Goal: Navigation & Orientation: Find specific page/section

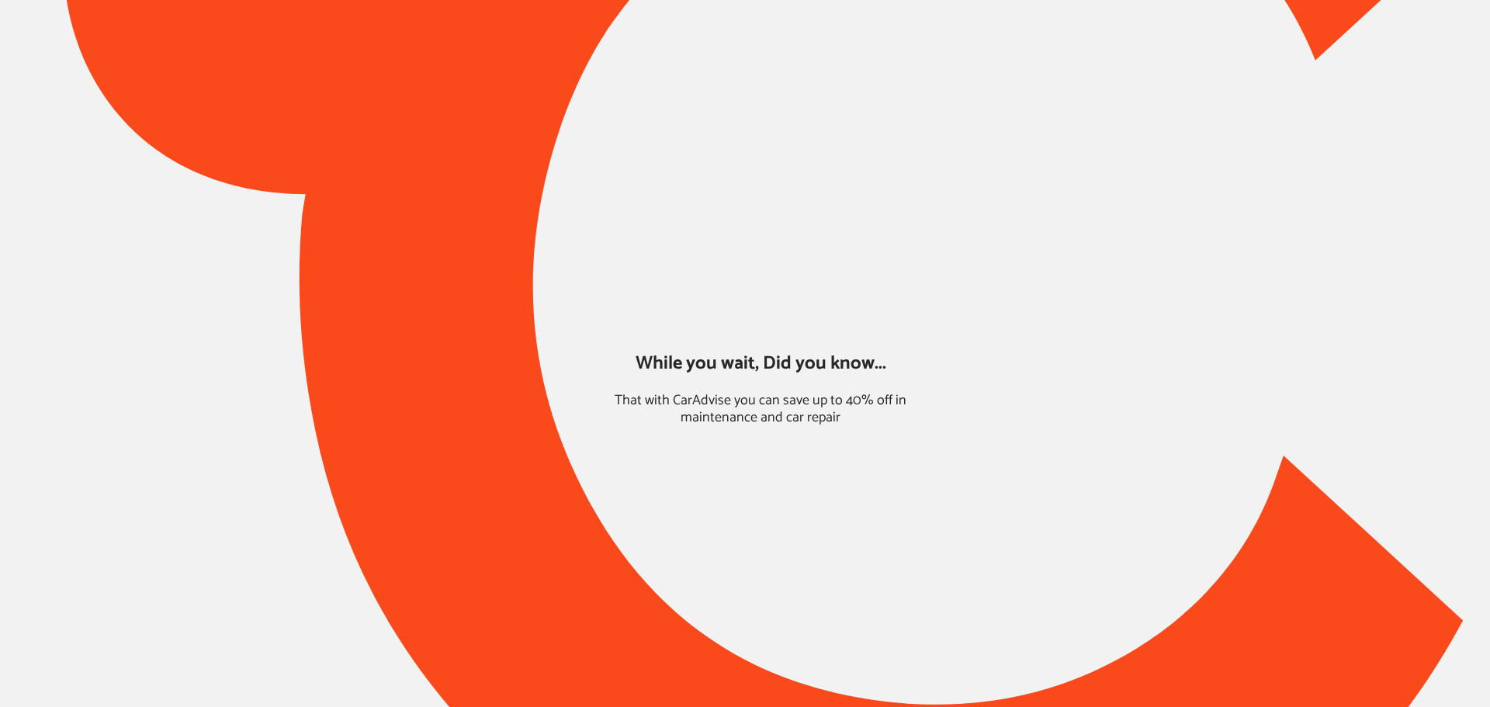
type input "*****"
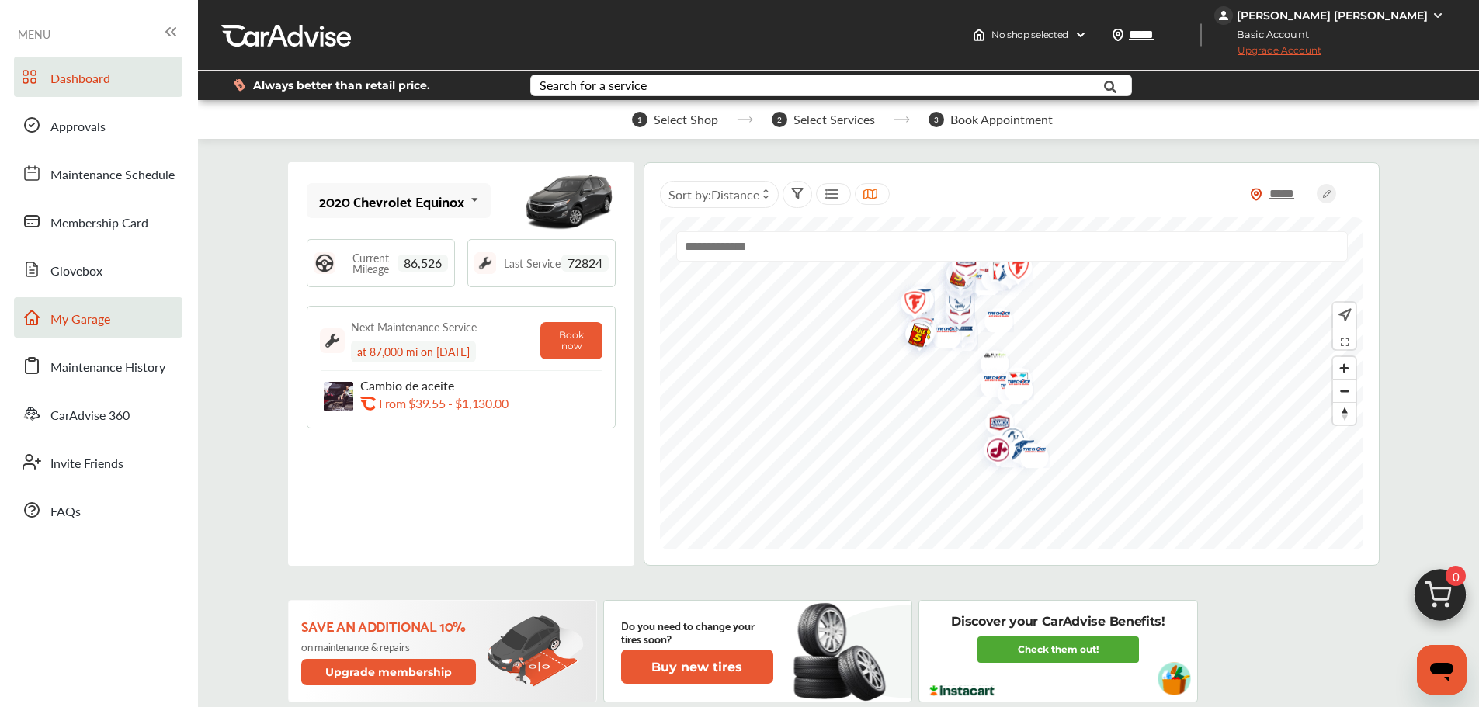
click at [115, 303] on link "My Garage" at bounding box center [98, 317] width 168 height 40
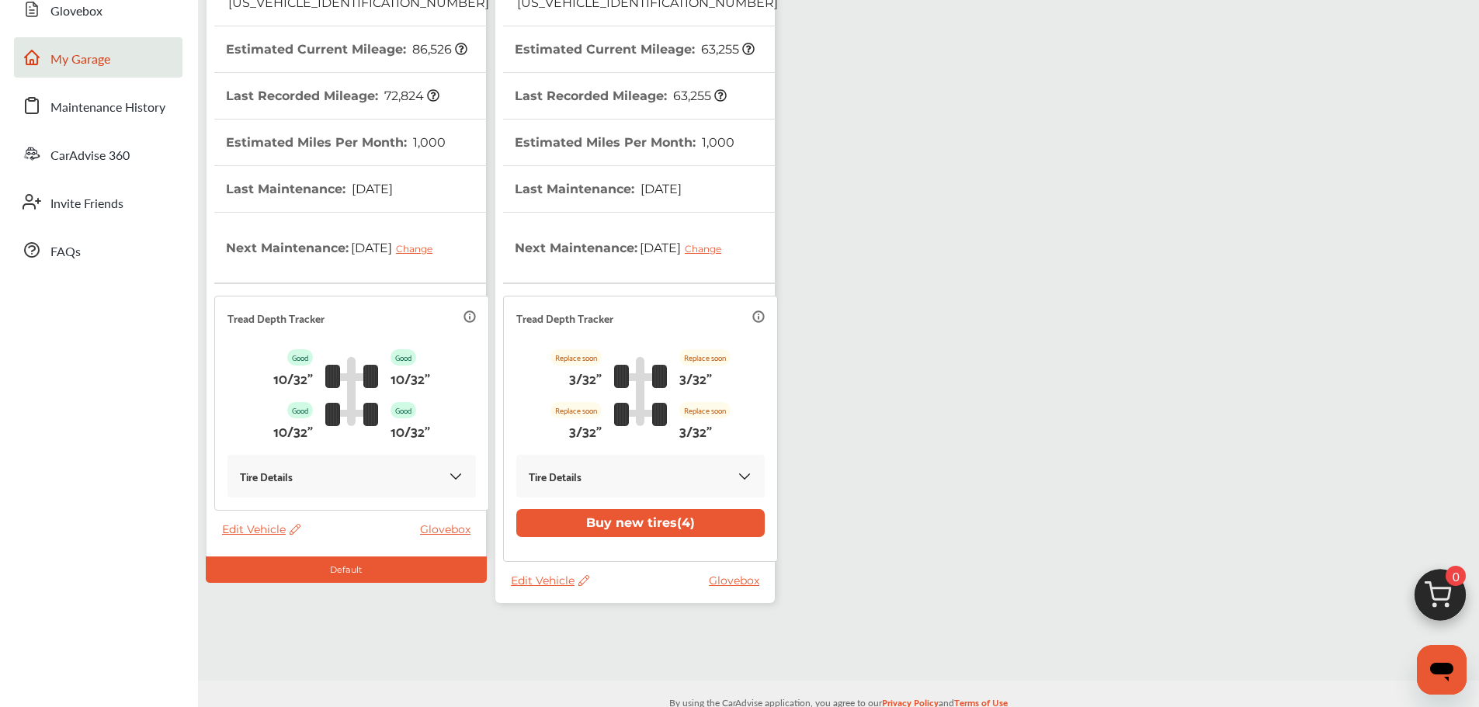
scroll to position [290, 0]
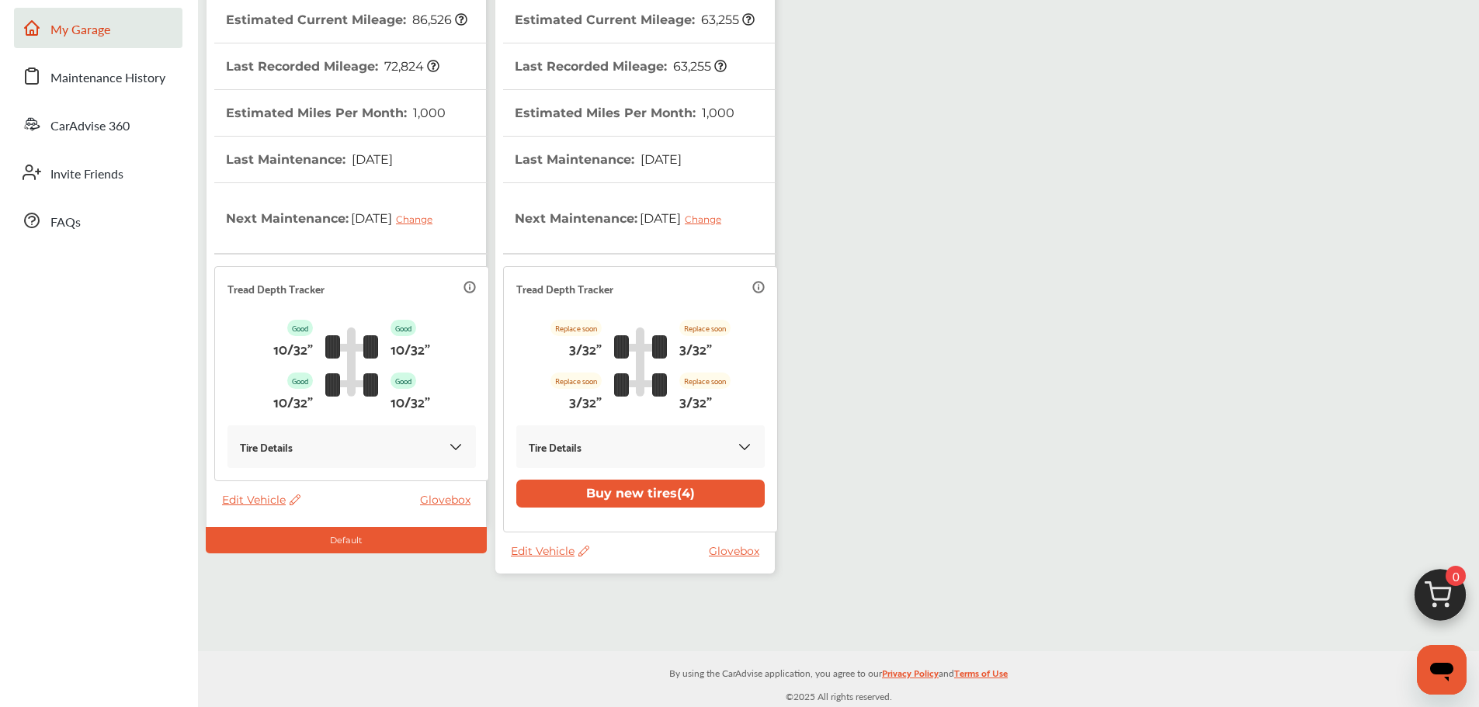
click at [529, 553] on span "Edit Vehicle" at bounding box center [550, 551] width 78 height 14
click at [574, 617] on div "Use this vehicle" at bounding box center [599, 617] width 140 height 24
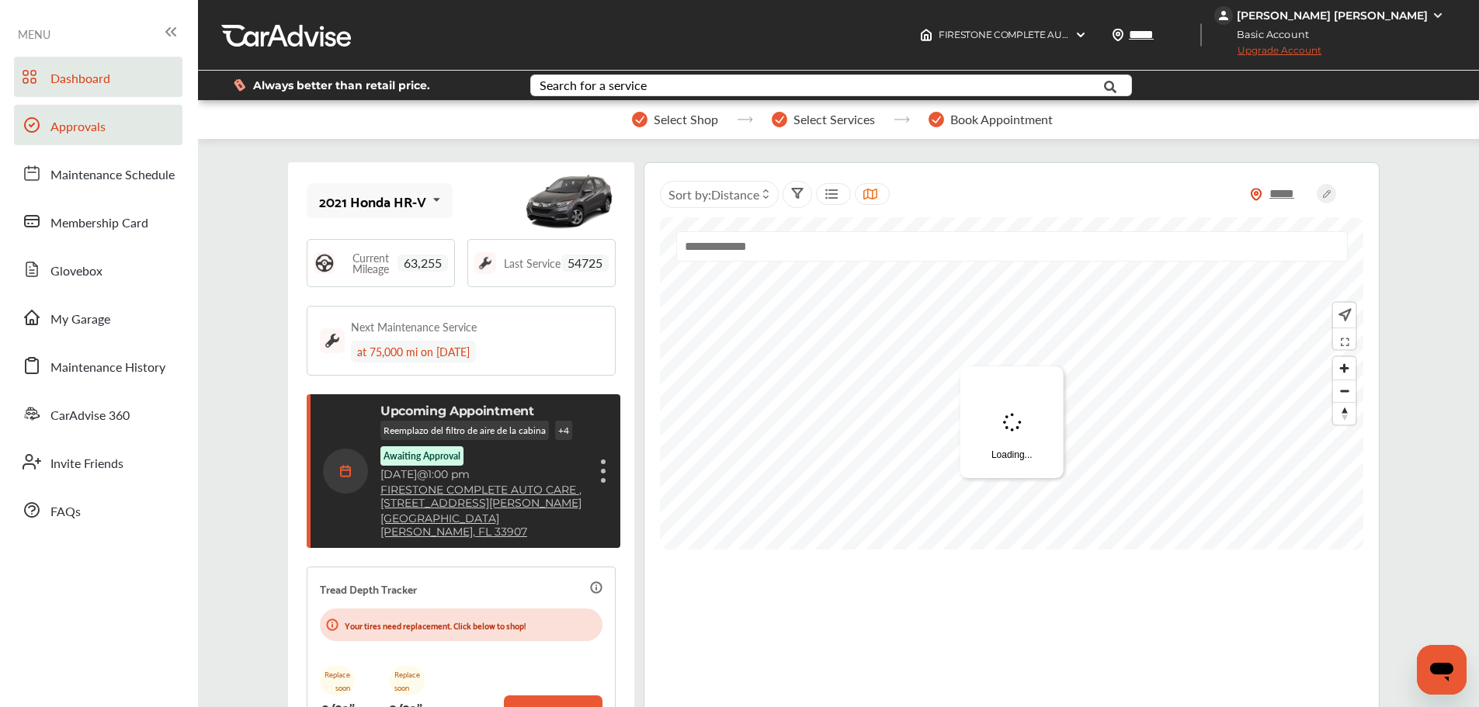
click at [72, 127] on span "Approvals" at bounding box center [77, 127] width 55 height 20
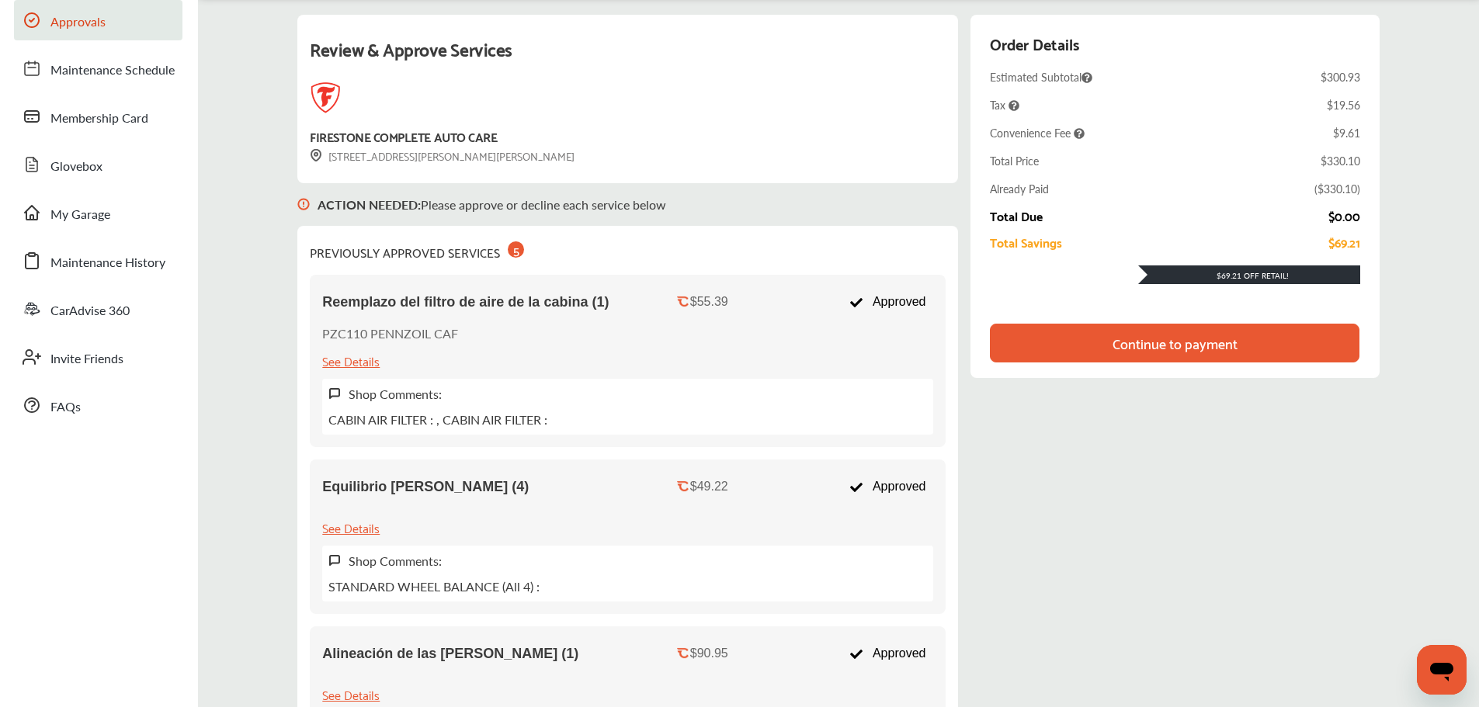
scroll to position [78, 0]
